Goal: Check status: Check status

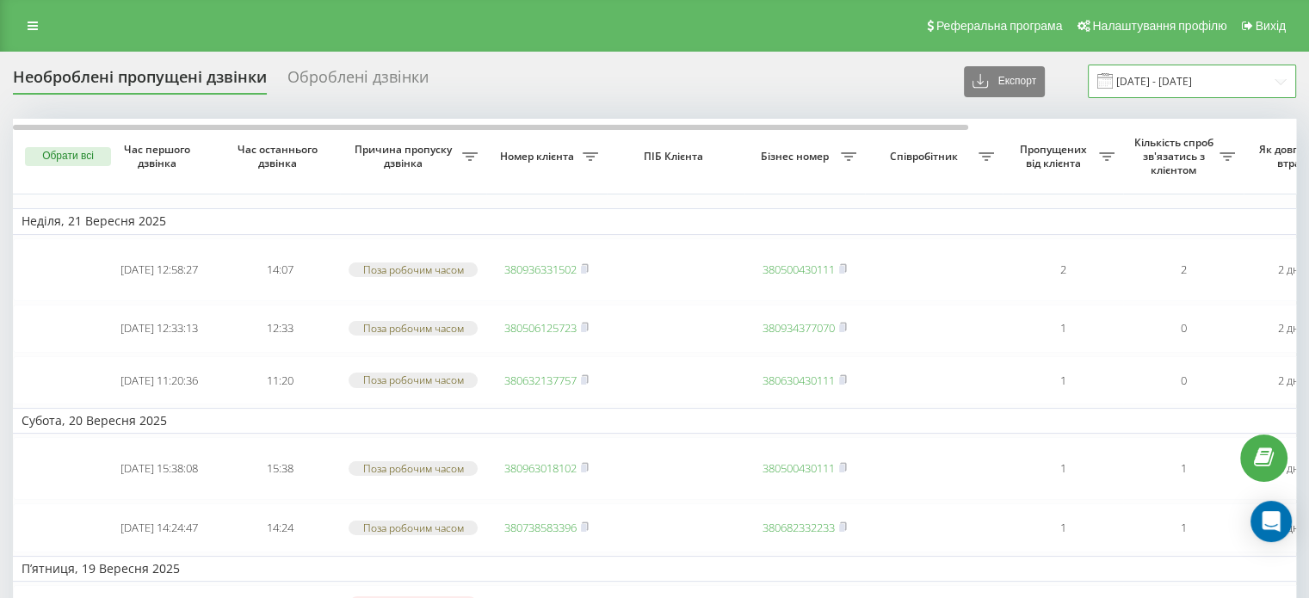
click at [1196, 89] on input "[DATE] - [DATE]" at bounding box center [1192, 82] width 208 height 34
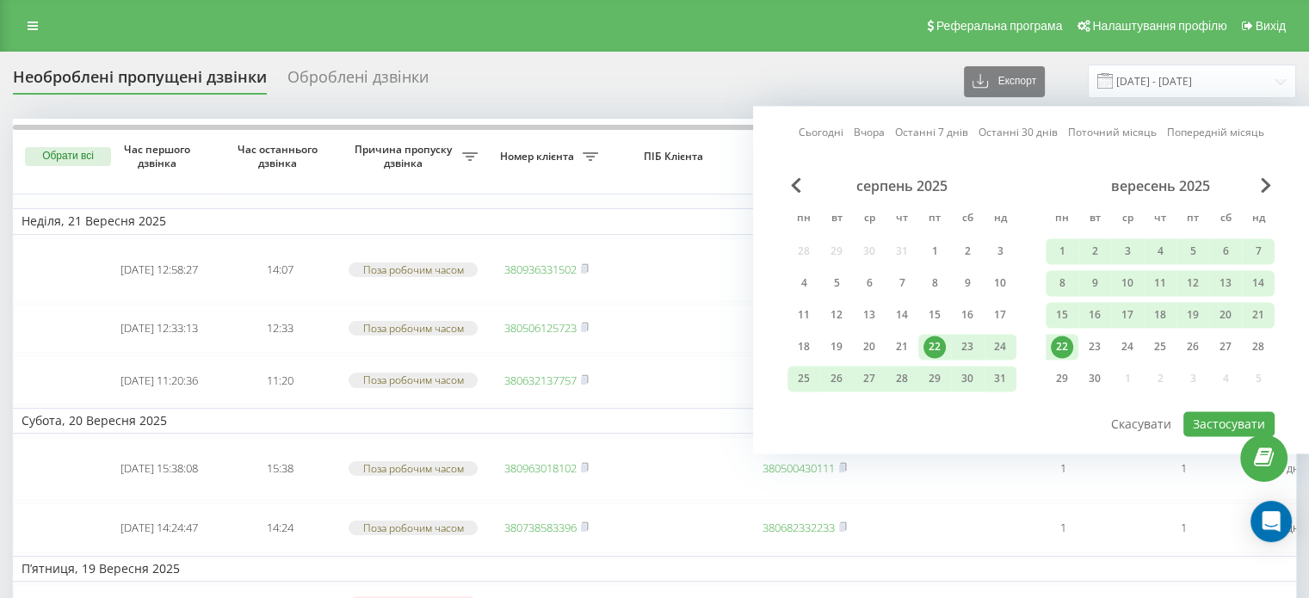
click at [944, 341] on div "22" at bounding box center [935, 347] width 22 height 22
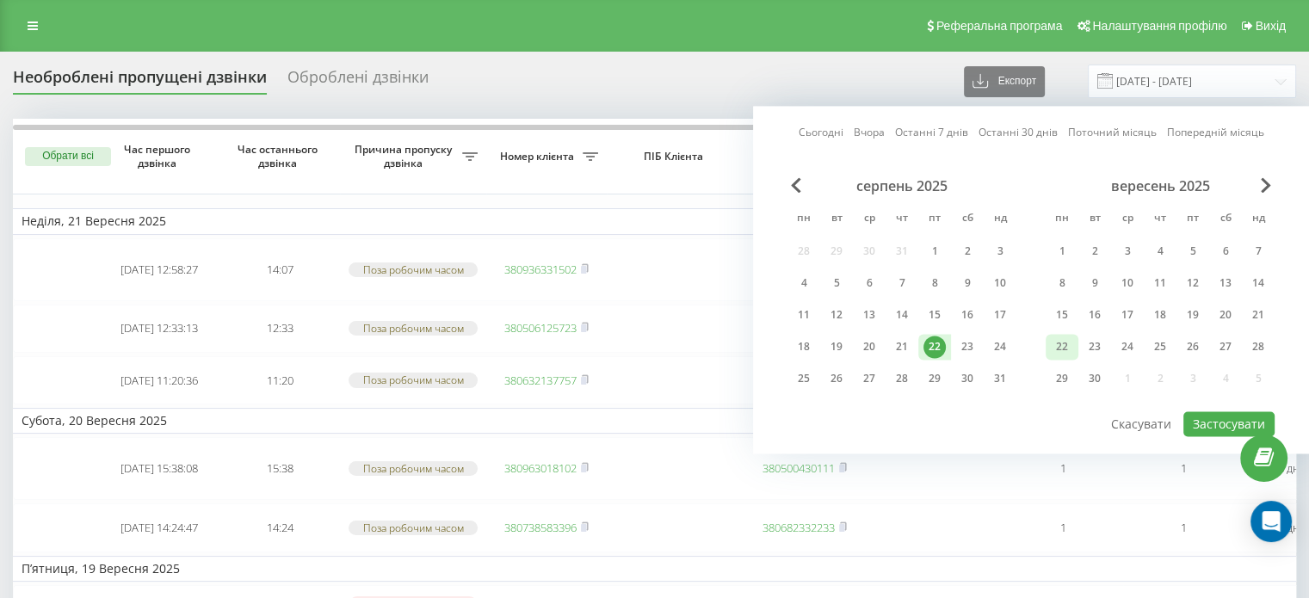
click at [1067, 350] on div "22" at bounding box center [1062, 347] width 22 height 22
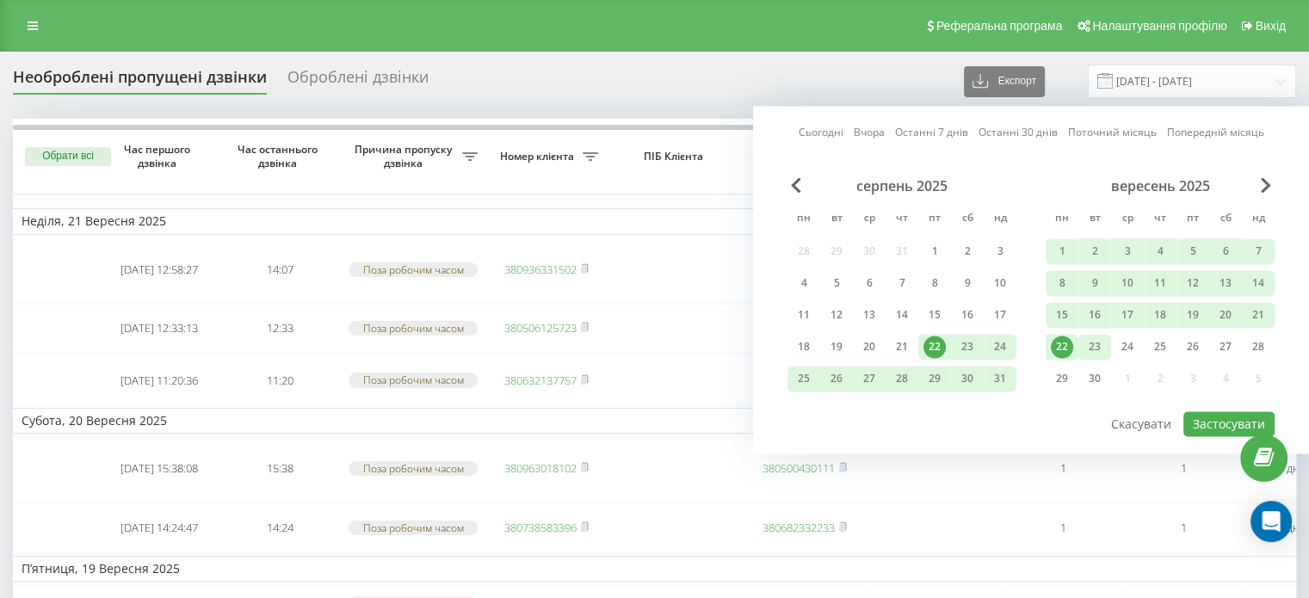
click at [1093, 347] on div "23" at bounding box center [1095, 347] width 22 height 22
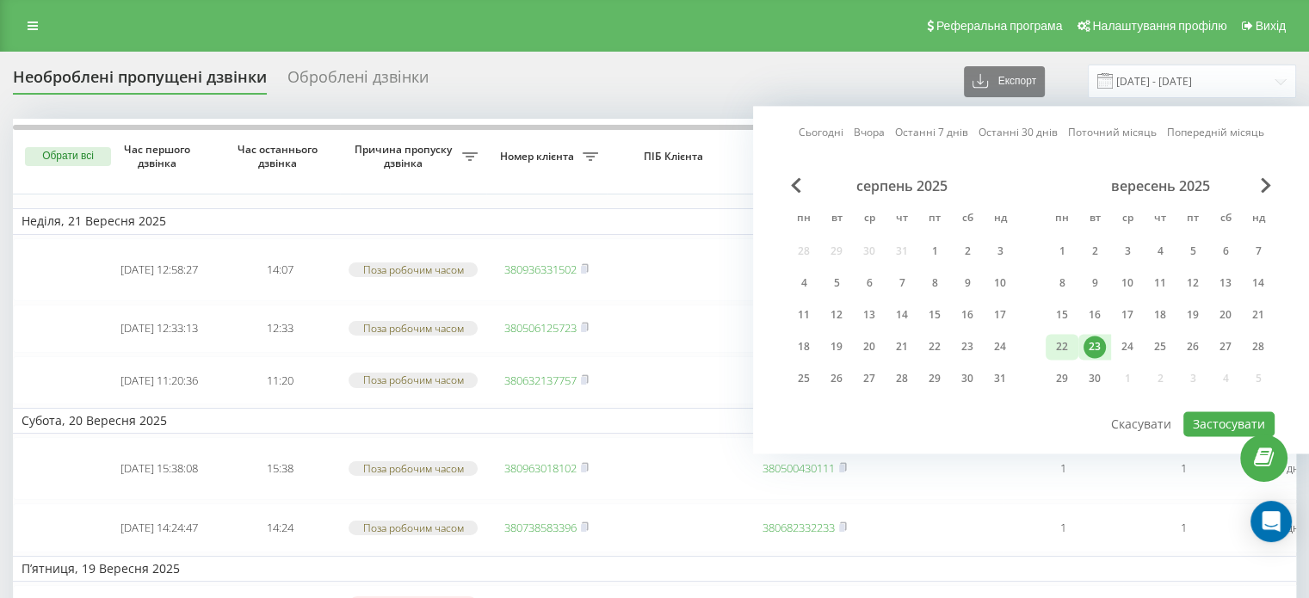
click at [1056, 343] on div "22" at bounding box center [1062, 347] width 22 height 22
drag, startPoint x: 1260, startPoint y: 413, endPoint x: 1015, endPoint y: 416, distance: 245.4
click at [1260, 413] on button "Застосувати" at bounding box center [1229, 423] width 91 height 25
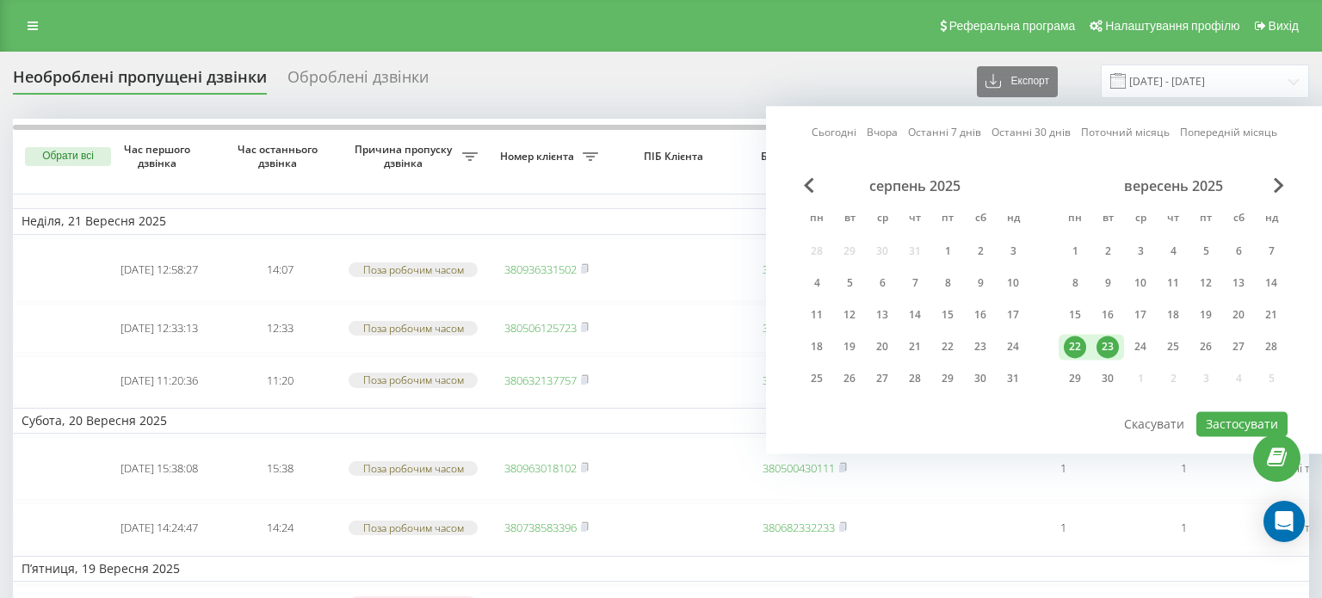
type input "[DATE] - [DATE]"
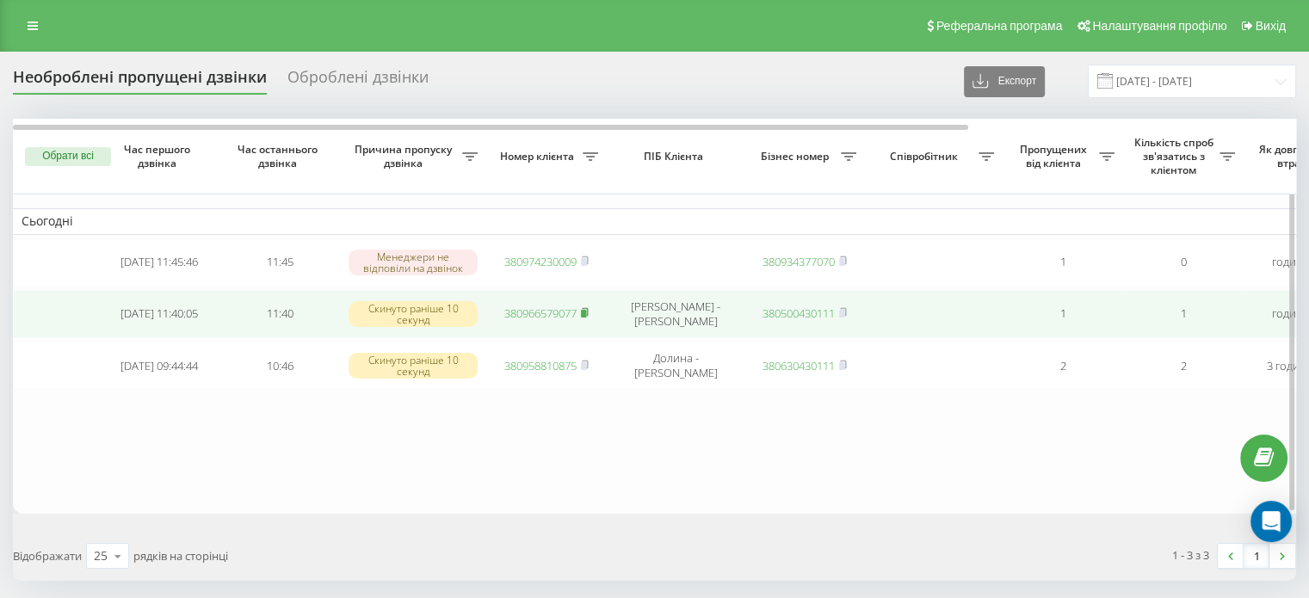
click at [585, 310] on rect at bounding box center [583, 314] width 5 height 8
